Goal: Transaction & Acquisition: Subscribe to service/newsletter

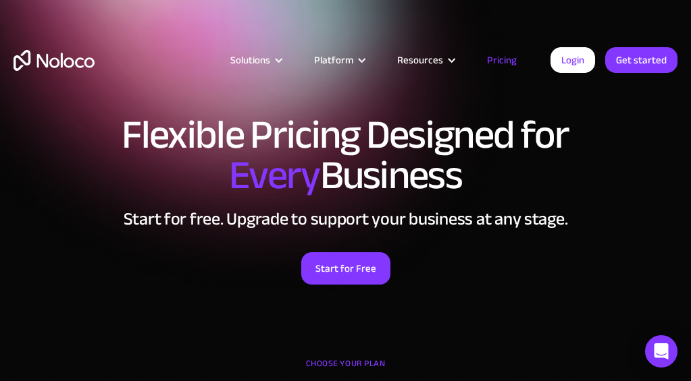
click at [309, 365] on div "CHOOSE YOUR PLAN" at bounding box center [346, 371] width 664 height 34
click at [314, 365] on div "CHOOSE YOUR PLAN" at bounding box center [346, 371] width 664 height 34
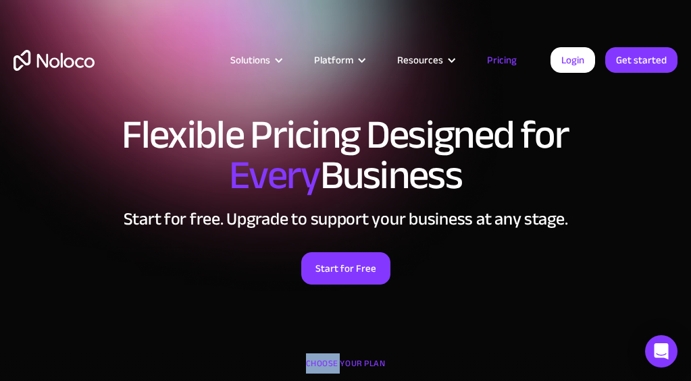
click at [314, 365] on div "CHOOSE YOUR PLAN" at bounding box center [346, 371] width 664 height 34
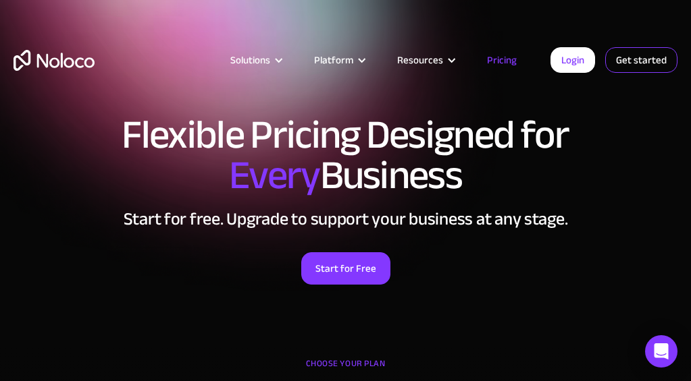
click at [646, 65] on link "Get started" at bounding box center [641, 60] width 72 height 26
